Goal: Find specific page/section: Find specific page/section

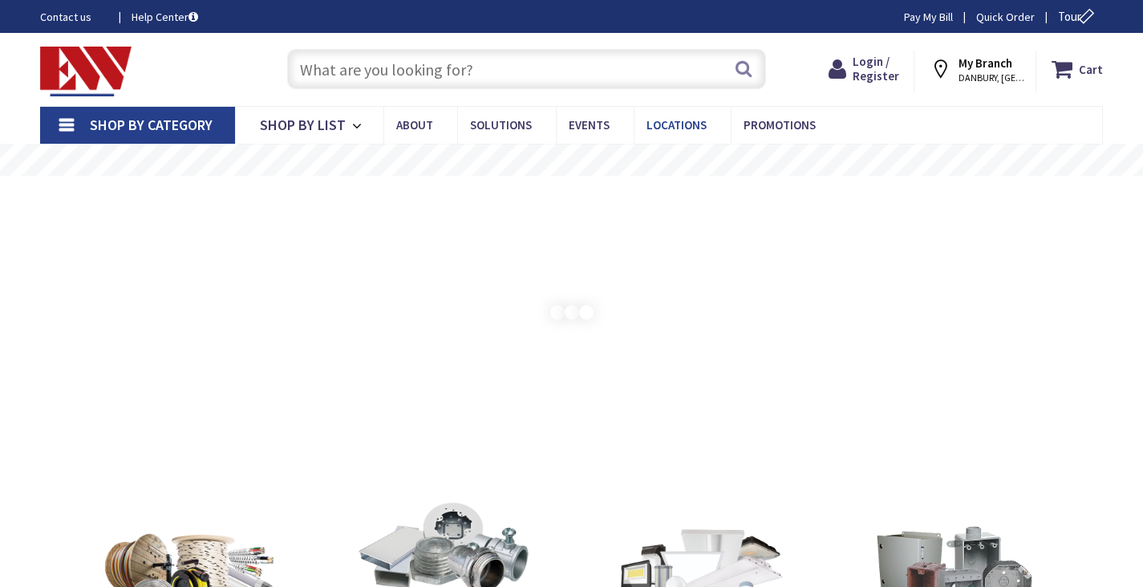
click at [649, 121] on span "Locations" at bounding box center [677, 124] width 60 height 15
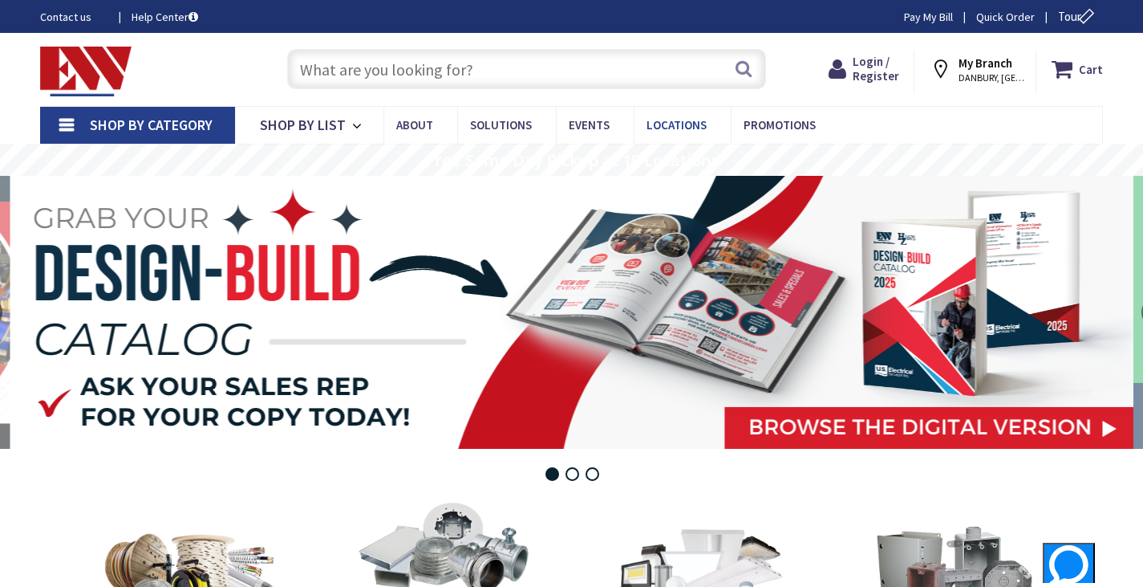
click at [662, 122] on span "Locations" at bounding box center [677, 124] width 60 height 15
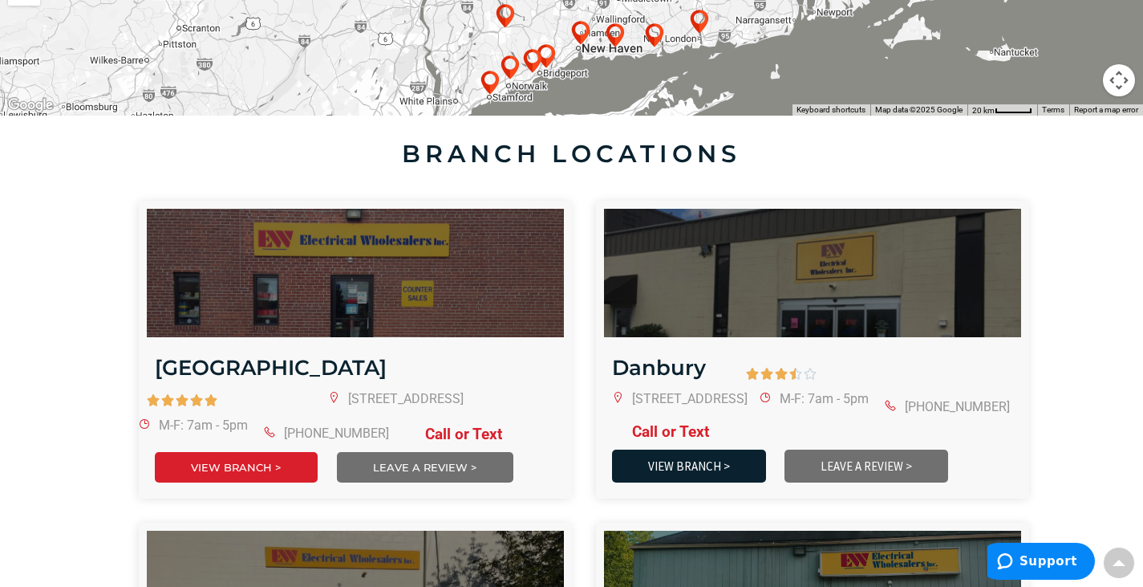
scroll to position [722, 0]
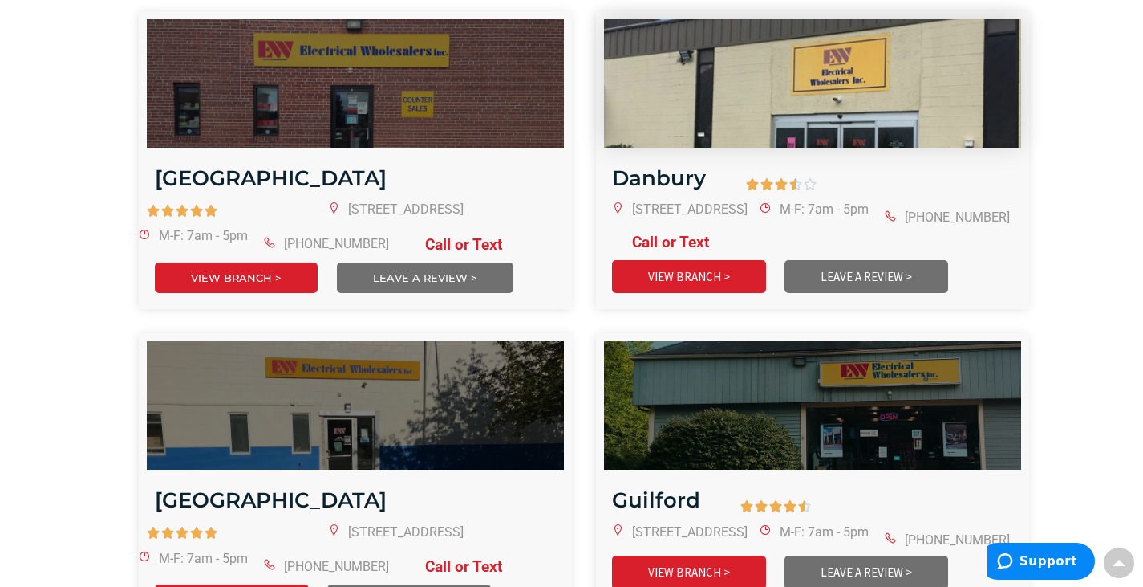
click at [810, 63] on img at bounding box center [812, 83] width 501 height 154
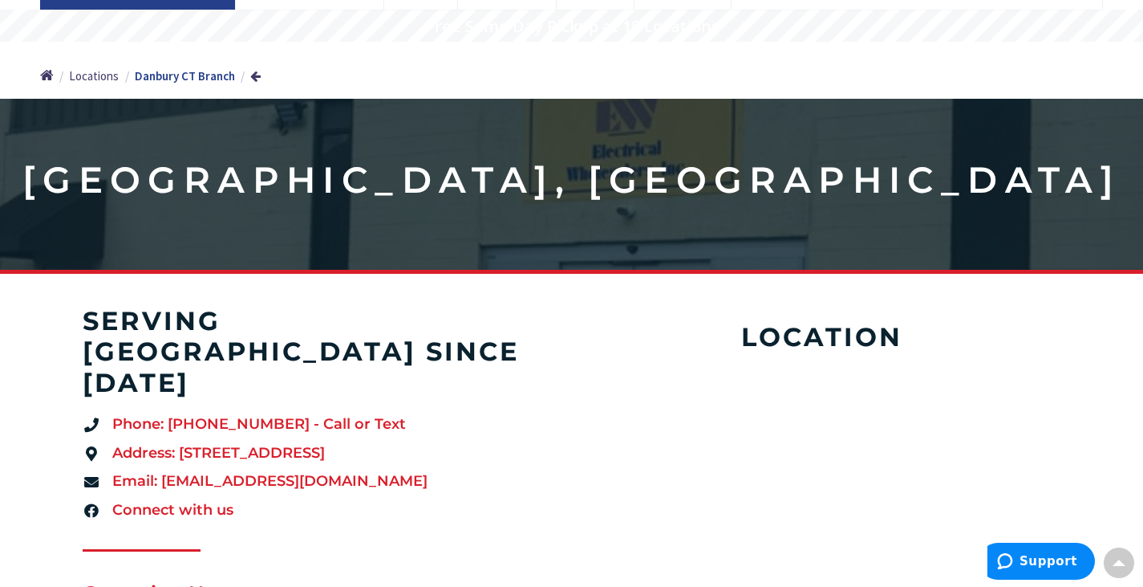
scroll to position [80, 0]
